Goal: Task Accomplishment & Management: Use online tool/utility

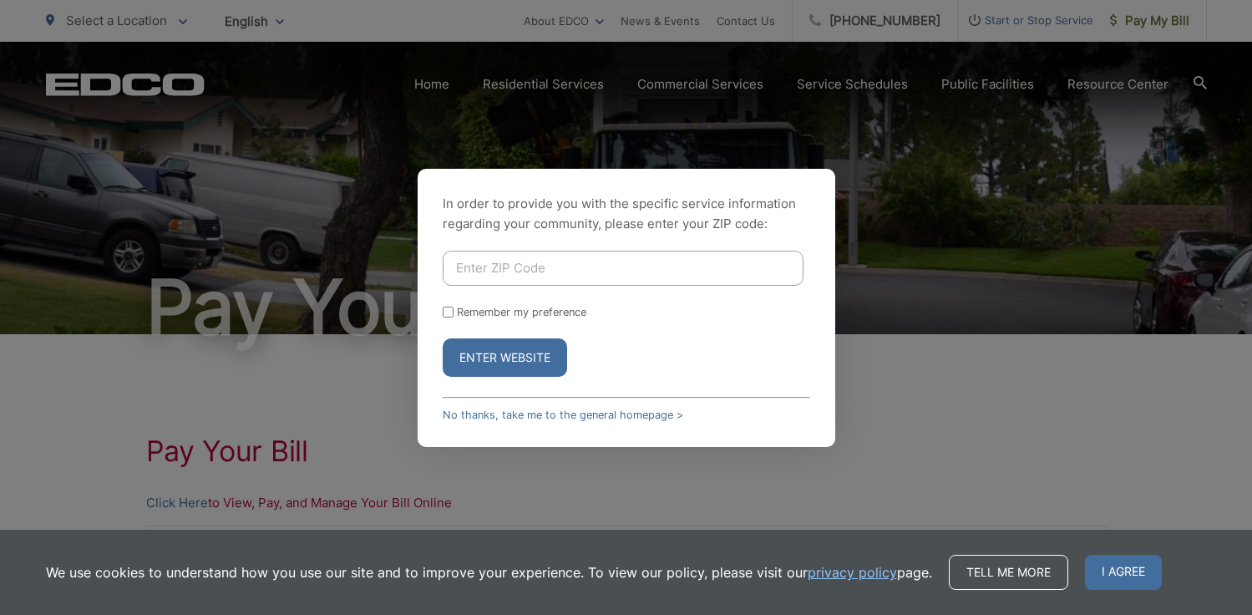
click at [544, 272] on input "Enter ZIP Code" at bounding box center [623, 268] width 361 height 35
type input "92064"
click at [445, 314] on input "Remember my preference" at bounding box center [448, 312] width 11 height 11
checkbox input "true"
click at [473, 353] on button "Enter Website" at bounding box center [505, 357] width 124 height 38
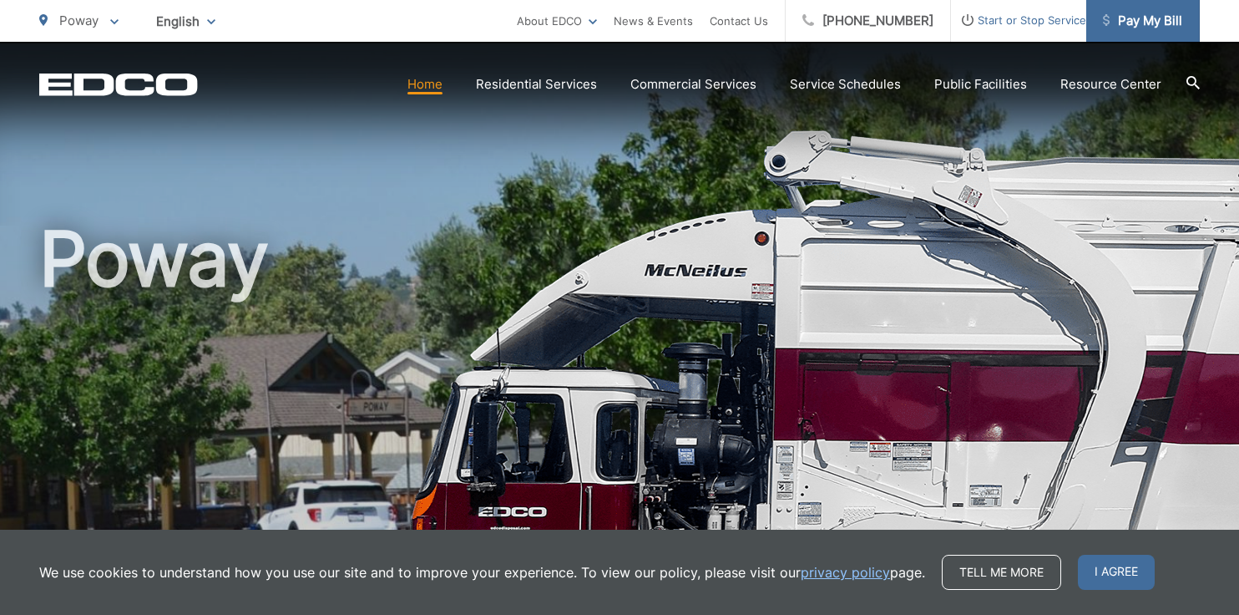
click at [1168, 14] on span "Pay My Bill" at bounding box center [1142, 21] width 79 height 20
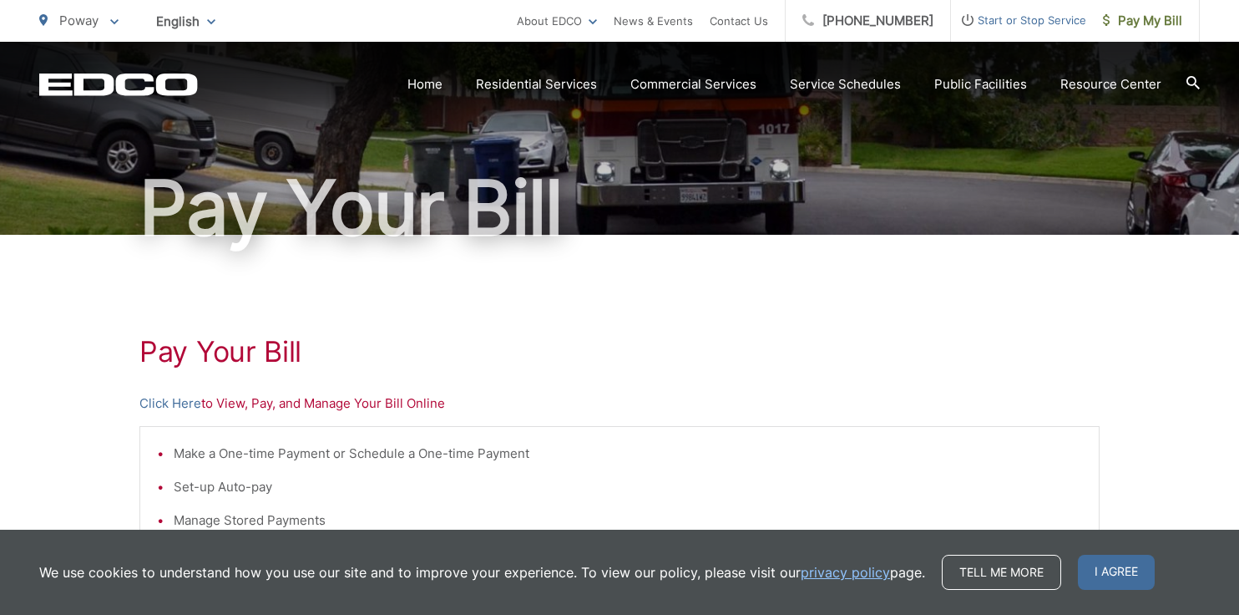
scroll to position [139, 0]
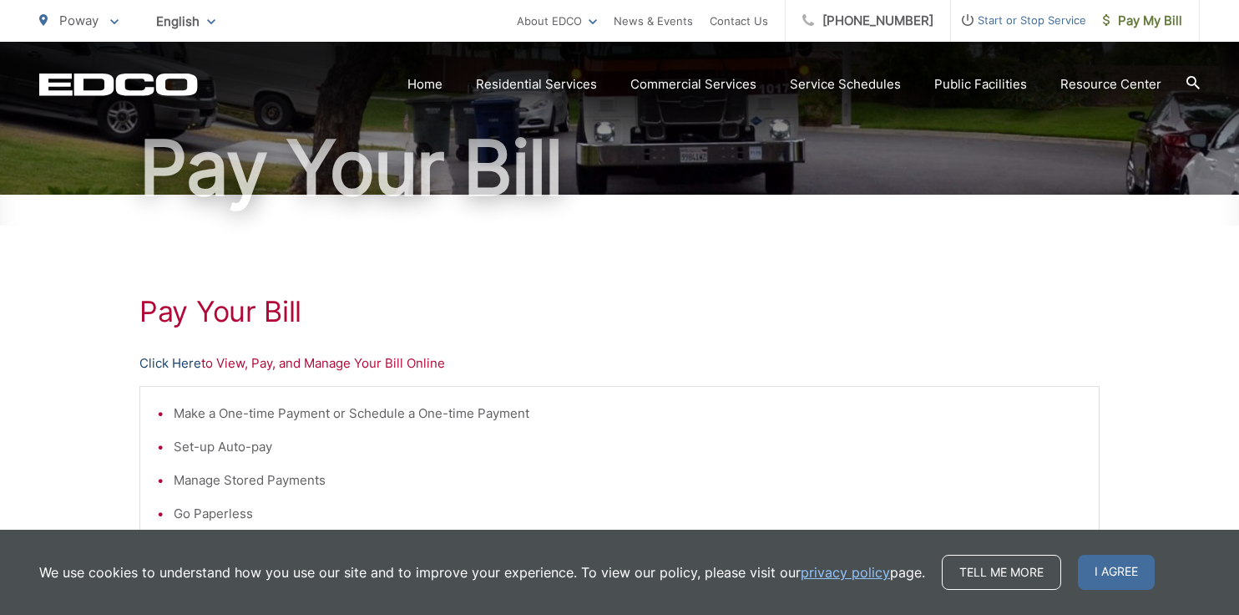
click at [150, 360] on link "Click Here" at bounding box center [170, 363] width 62 height 20
